Goal: Ask a question: Ask a question

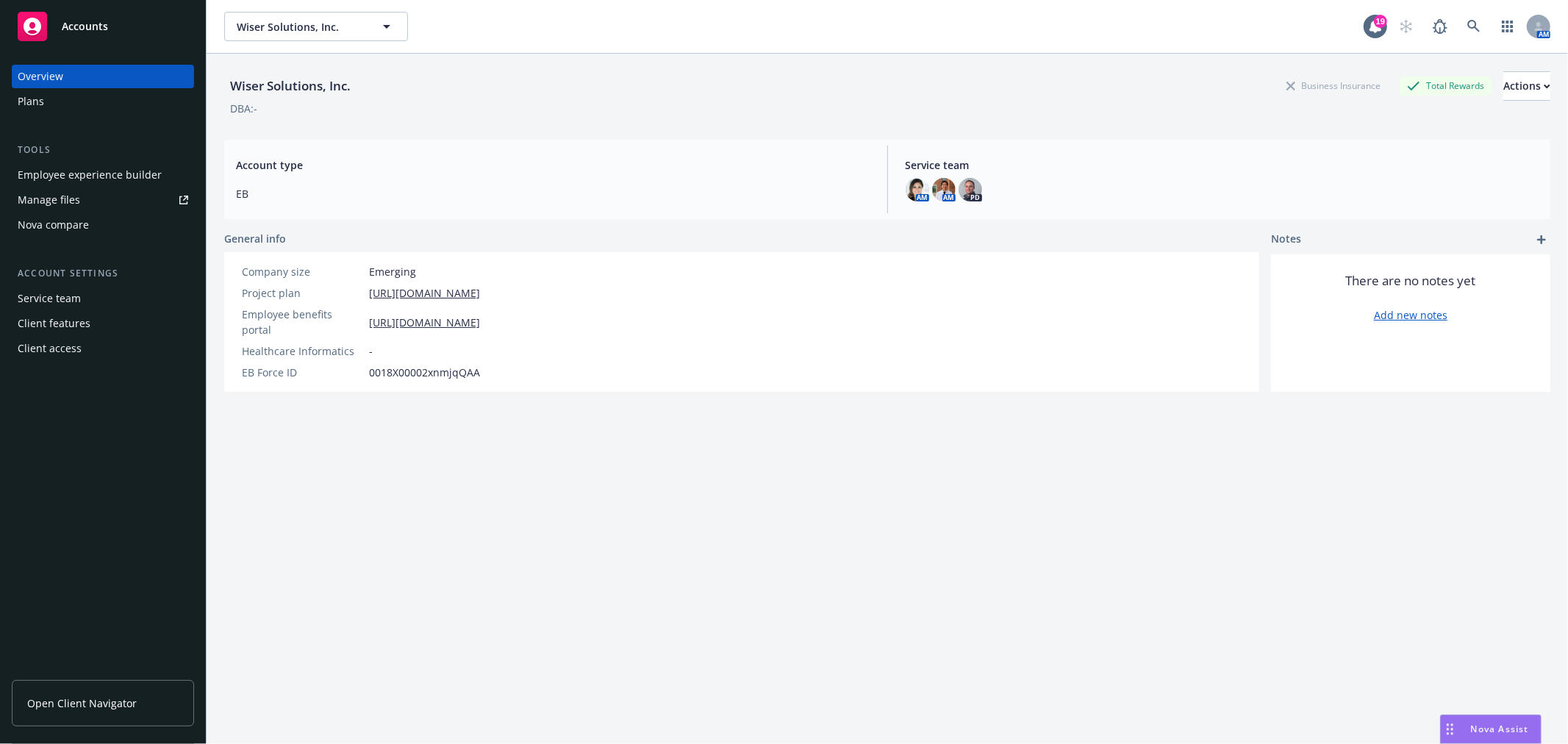
click at [1487, 724] on span "Nova Assist" at bounding box center [1500, 729] width 58 height 13
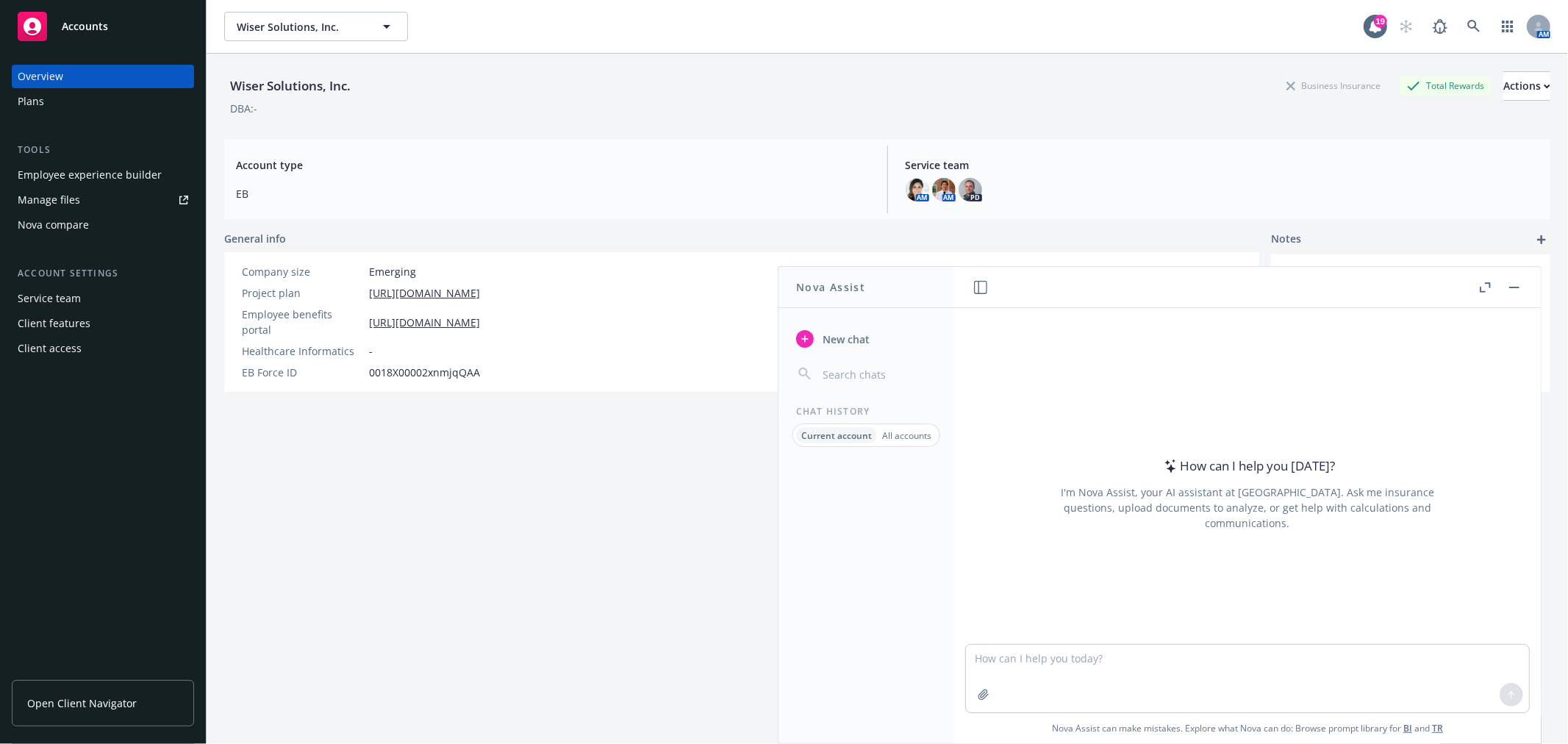
click at [917, 432] on p "All accounts" at bounding box center [907, 436] width 49 height 13
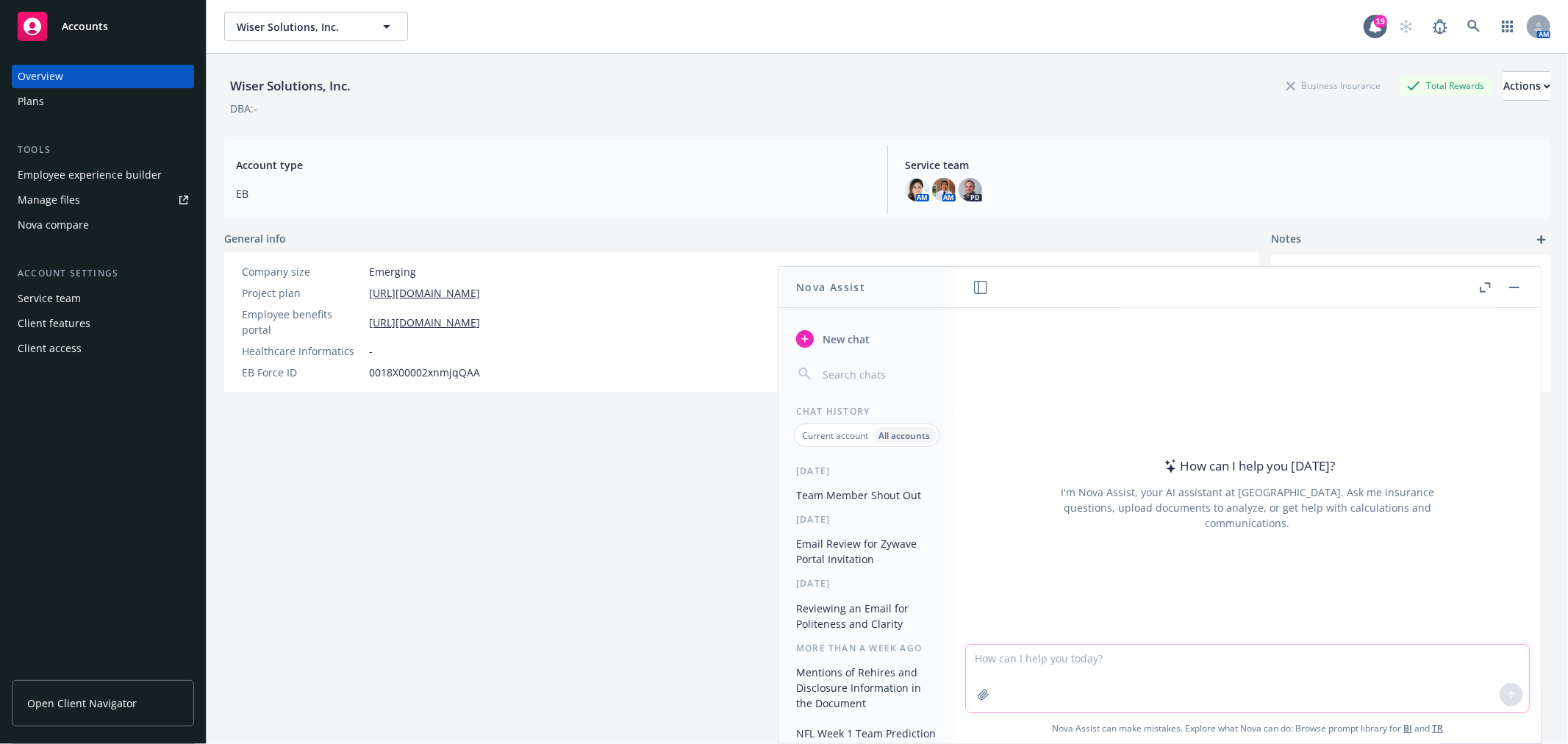
click at [1031, 652] on textarea at bounding box center [1248, 678] width 563 height 68
type textarea "What's the hex code of this image"
click at [979, 698] on icon "button" at bounding box center [984, 694] width 10 height 10
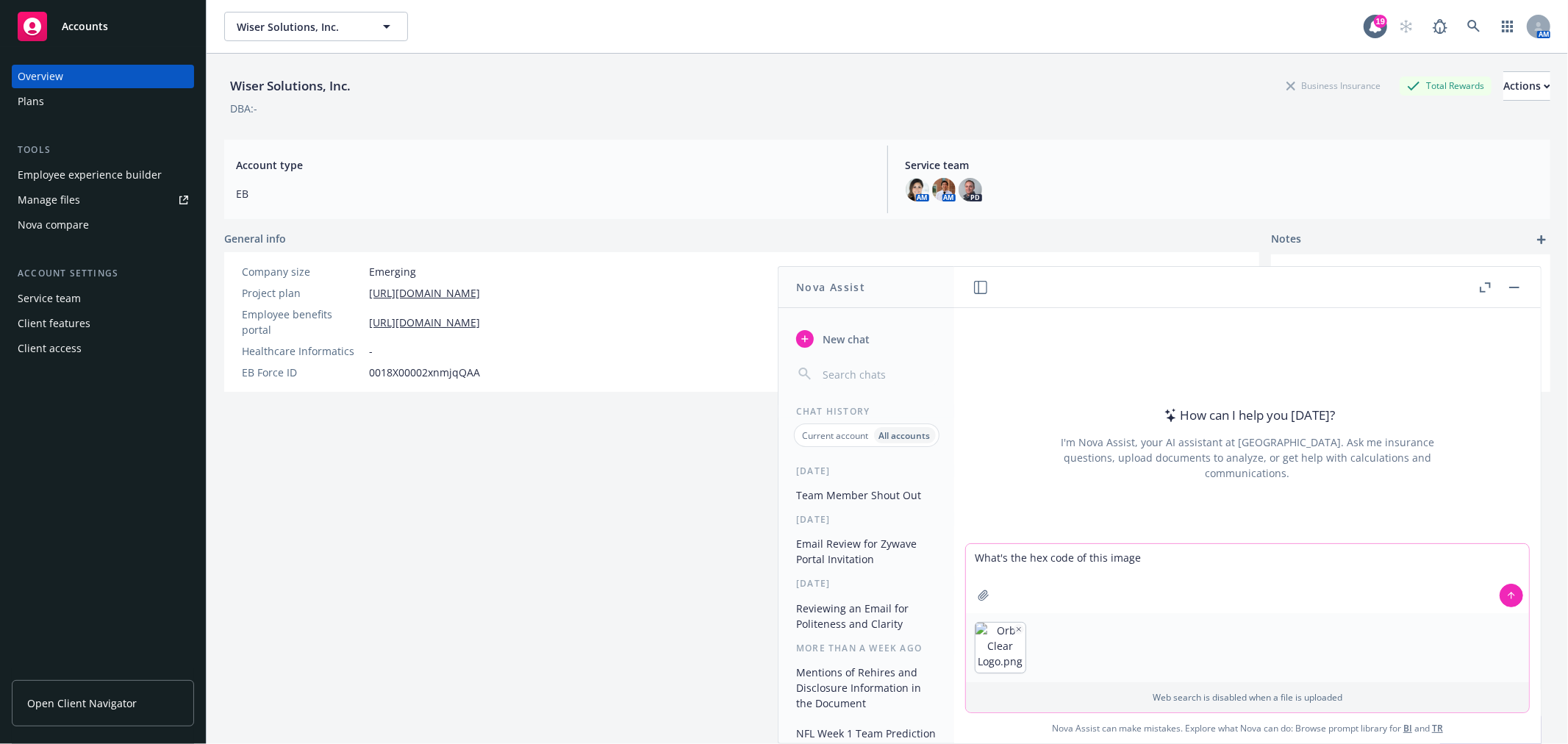
click at [1500, 586] on button at bounding box center [1512, 595] width 24 height 24
